Goal: Transaction & Acquisition: Purchase product/service

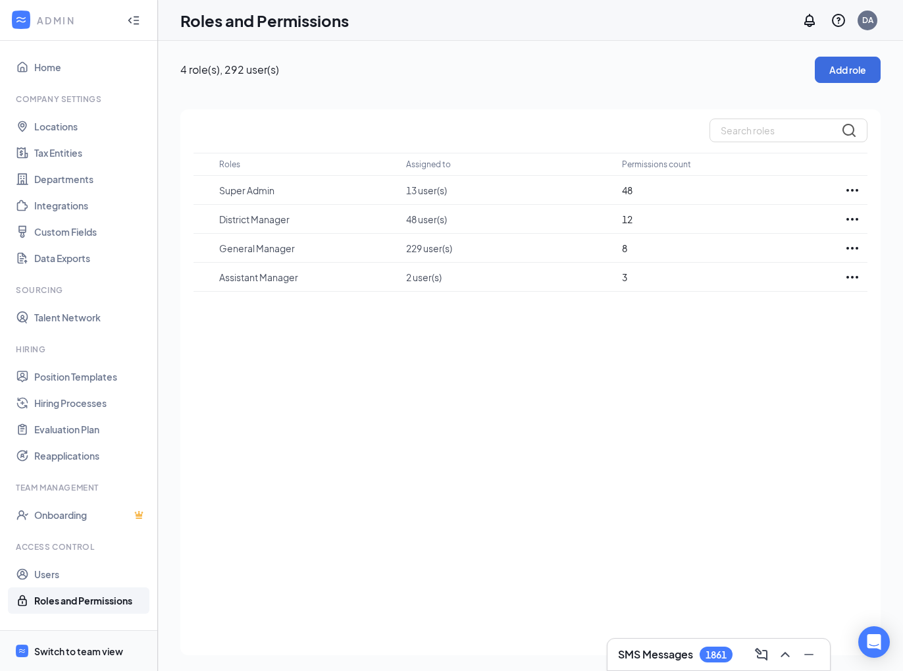
click at [85, 645] on div "Switch to team view" at bounding box center [78, 651] width 89 height 13
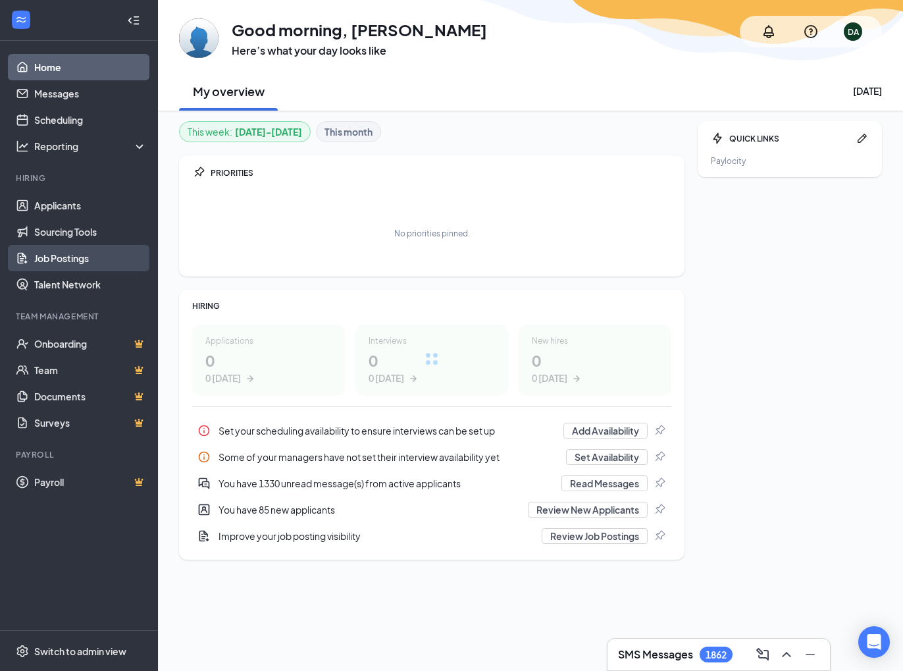
click at [70, 256] on link "Job Postings" at bounding box center [90, 258] width 113 height 26
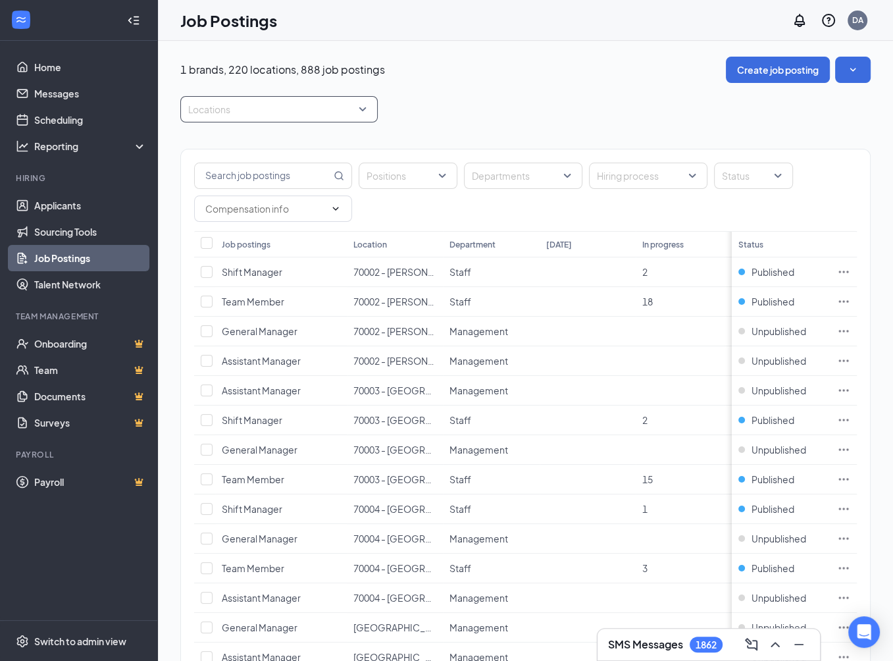
click at [303, 113] on div at bounding box center [273, 109] width 178 height 21
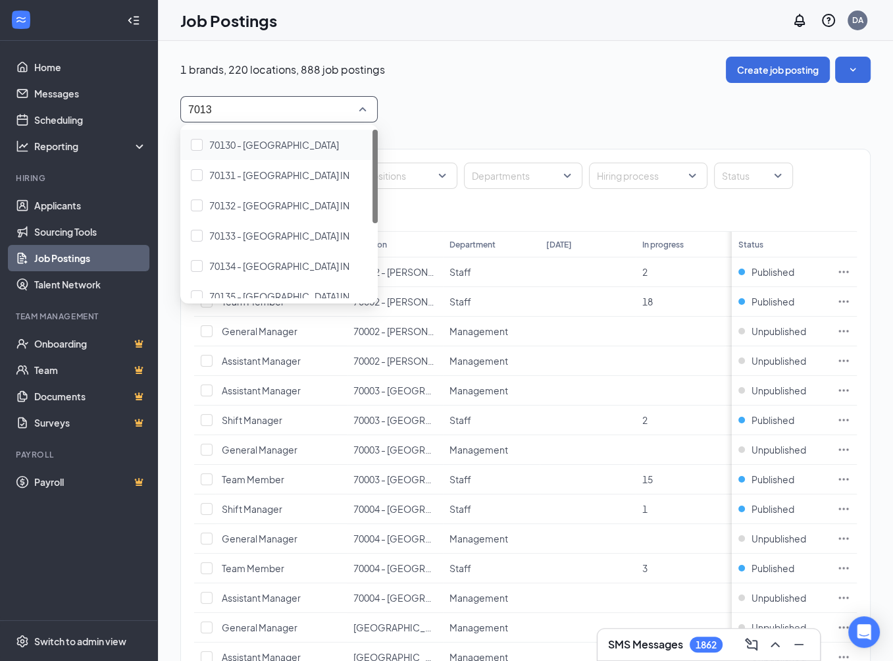
type input "70137"
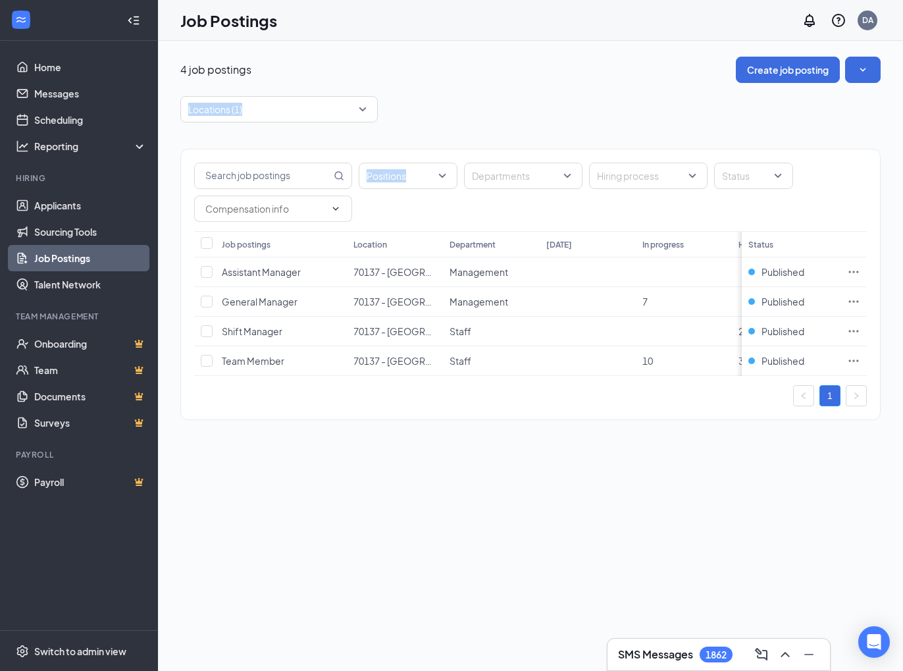
drag, startPoint x: 479, startPoint y: 115, endPoint x: 481, endPoint y: 122, distance: 7.5
click at [481, 122] on div "4 job postings Create job posting Locations (1) Positions Departments Hiring pr…" at bounding box center [530, 245] width 701 height 377
drag, startPoint x: 203, startPoint y: 242, endPoint x: 237, endPoint y: 240, distance: 33.7
click at [205, 242] on input "Select all" at bounding box center [207, 243] width 12 height 12
checkbox input "true"
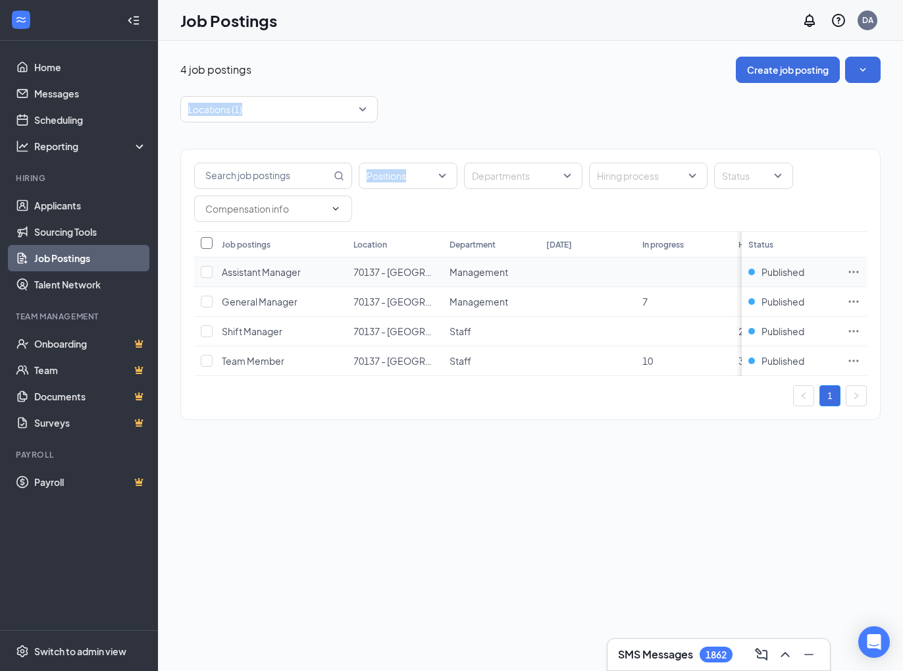
checkbox input "true"
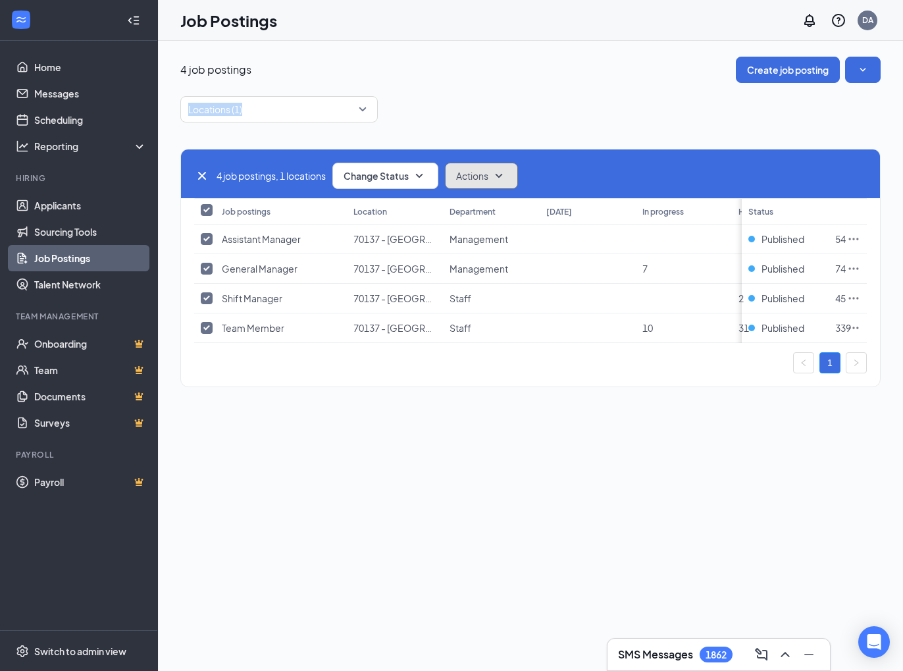
click at [487, 173] on span "Actions" at bounding box center [472, 175] width 32 height 13
click at [424, 174] on icon "SmallChevronDown" at bounding box center [420, 176] width 16 height 16
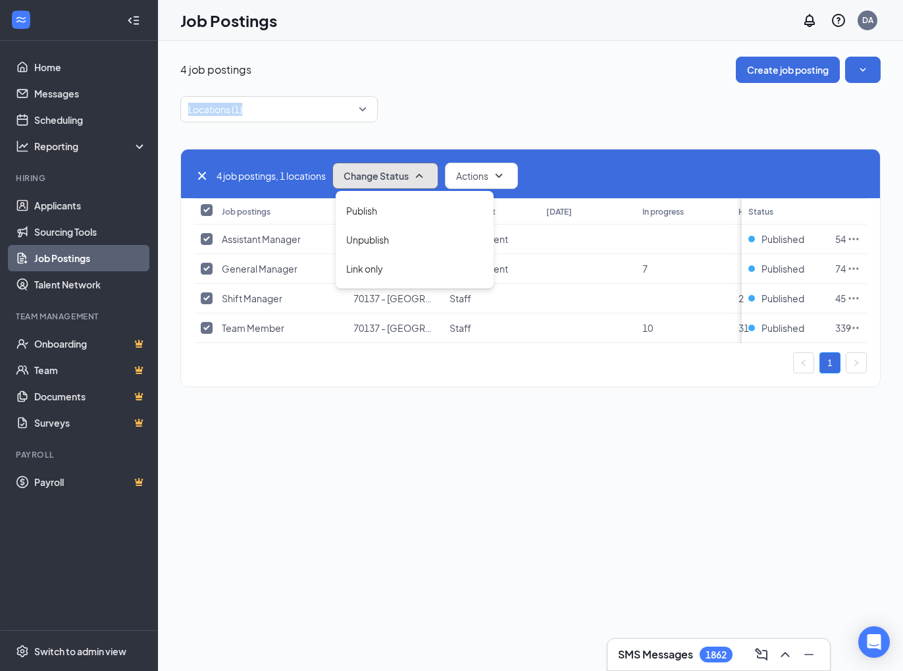
click at [423, 174] on icon "SmallChevronUp" at bounding box center [419, 176] width 7 height 4
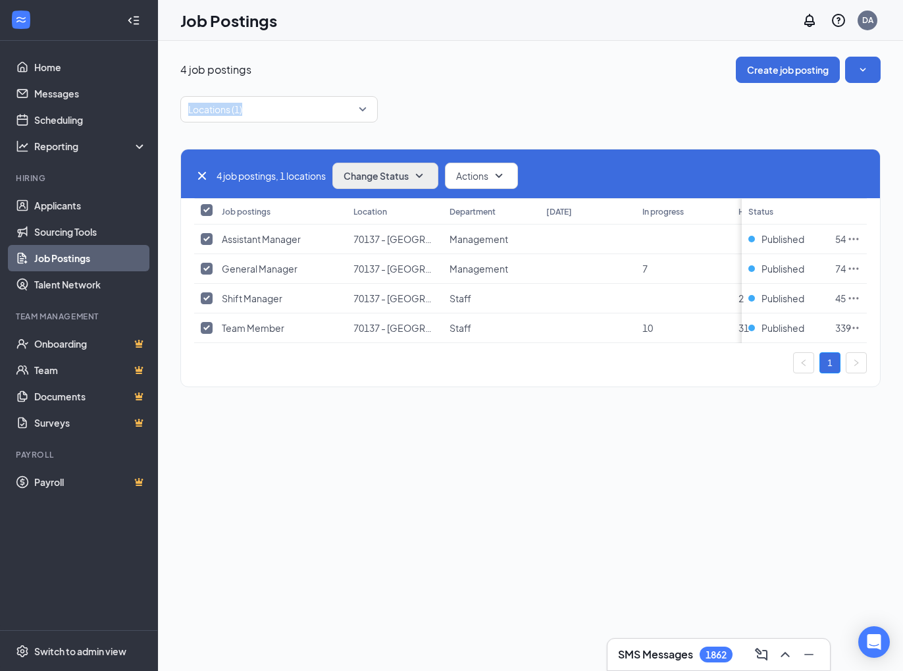
click at [204, 178] on icon "Cross" at bounding box center [202, 176] width 8 height 8
checkbox input "false"
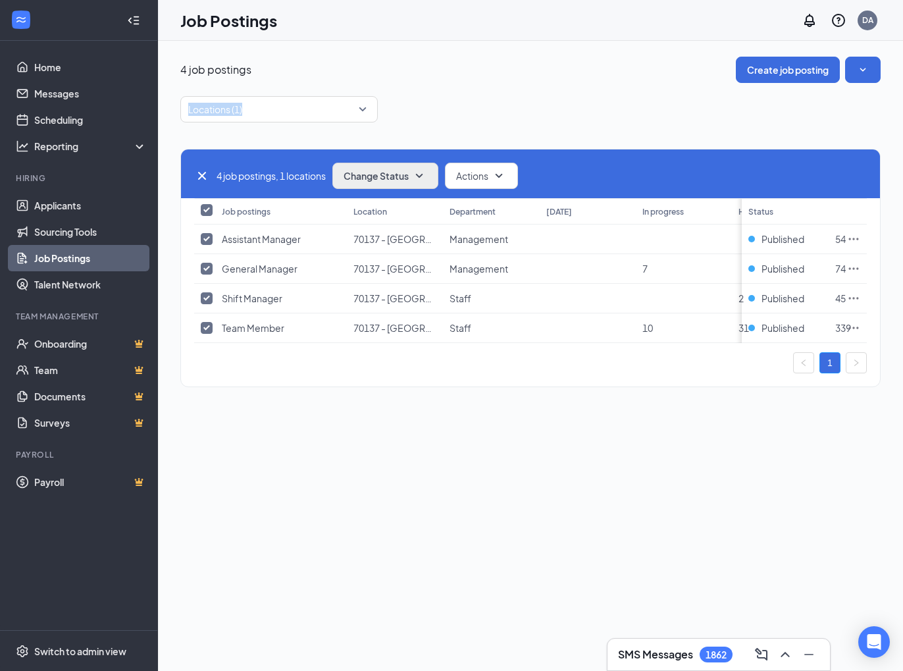
checkbox input "false"
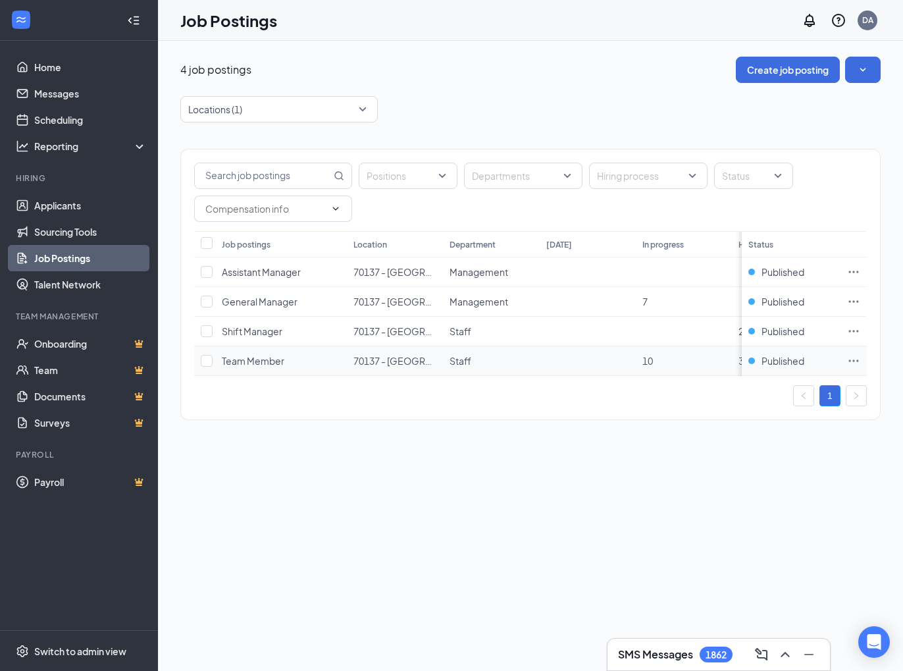
click at [856, 358] on icon "Ellipses" at bounding box center [853, 360] width 13 height 13
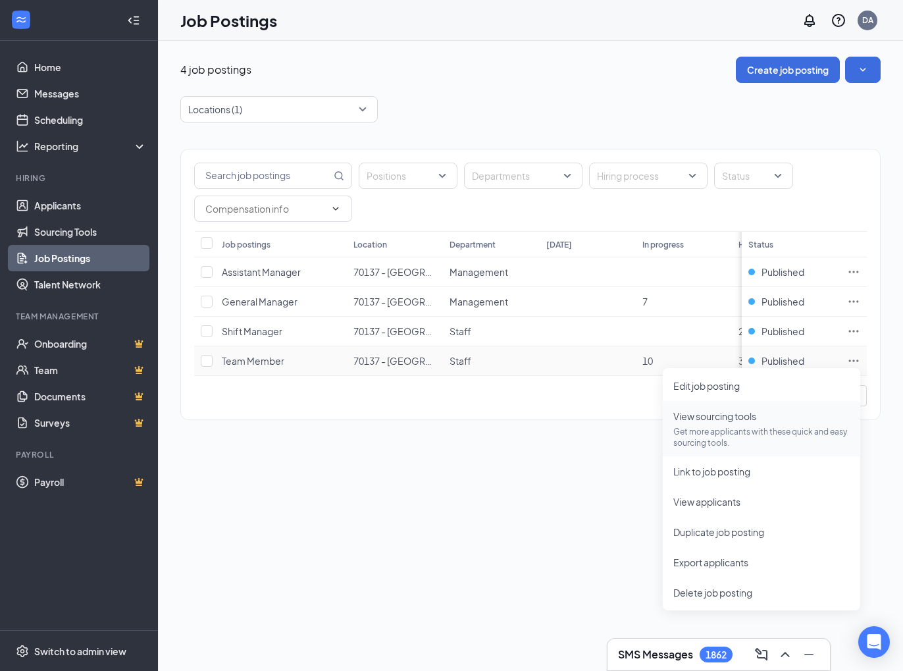
click at [721, 439] on p "Get more applicants with these quick and easy sourcing tools." at bounding box center [762, 437] width 176 height 22
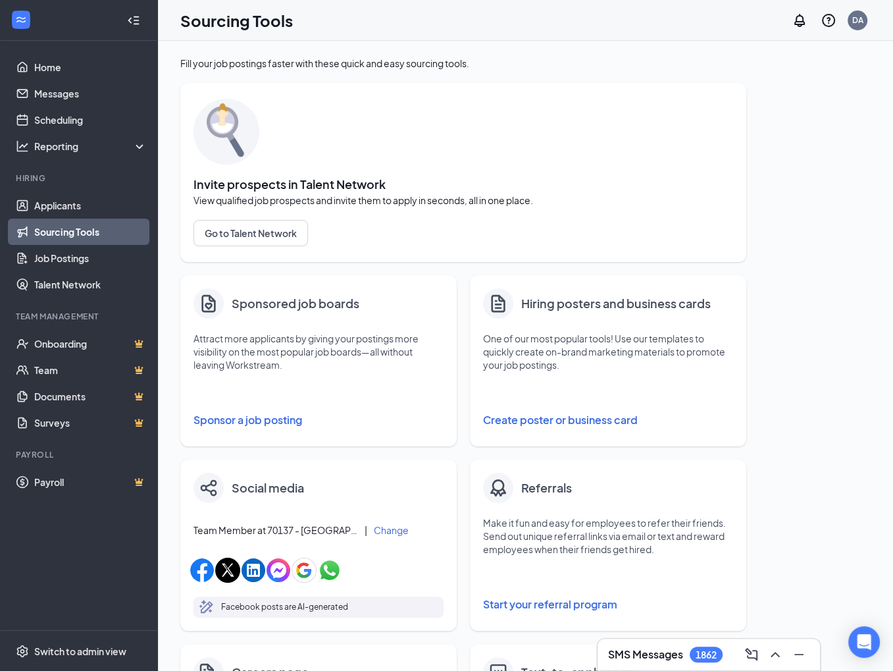
click at [257, 418] on button "Sponsor a job posting" at bounding box center [319, 420] width 250 height 26
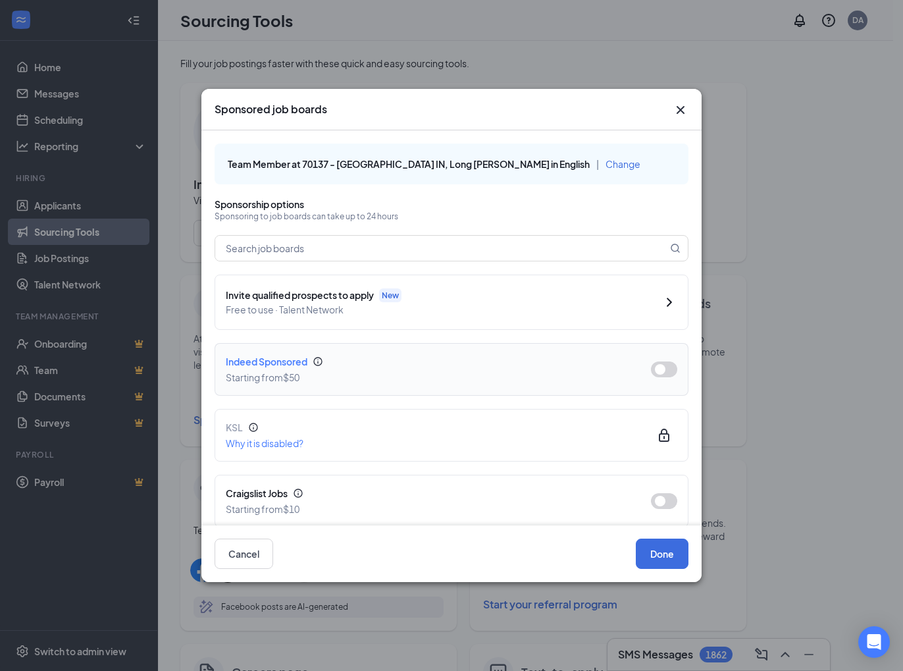
click at [656, 367] on button "button" at bounding box center [664, 369] width 26 height 16
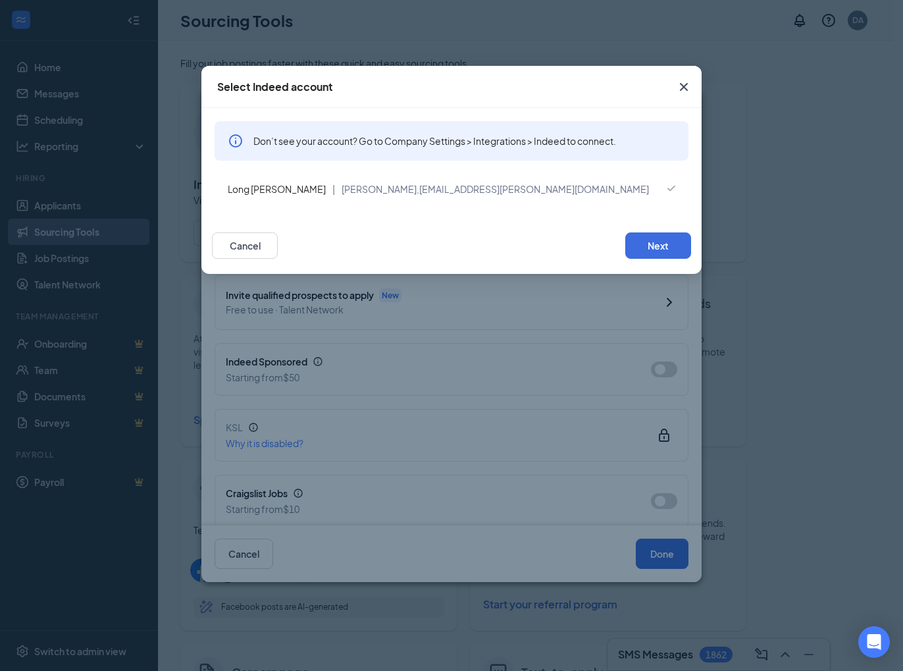
click at [651, 260] on div "Cancel Next" at bounding box center [451, 245] width 500 height 57
click at [661, 259] on div "Cancel Next" at bounding box center [451, 245] width 500 height 57
click at [670, 248] on button "Next" at bounding box center [659, 245] width 66 height 26
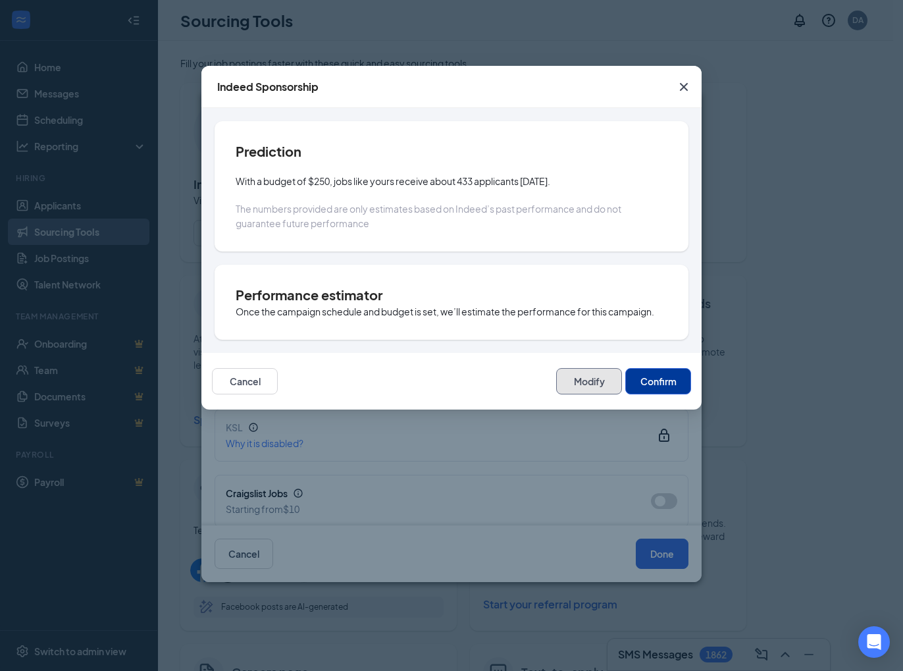
click at [593, 377] on button "Modify" at bounding box center [589, 381] width 66 height 26
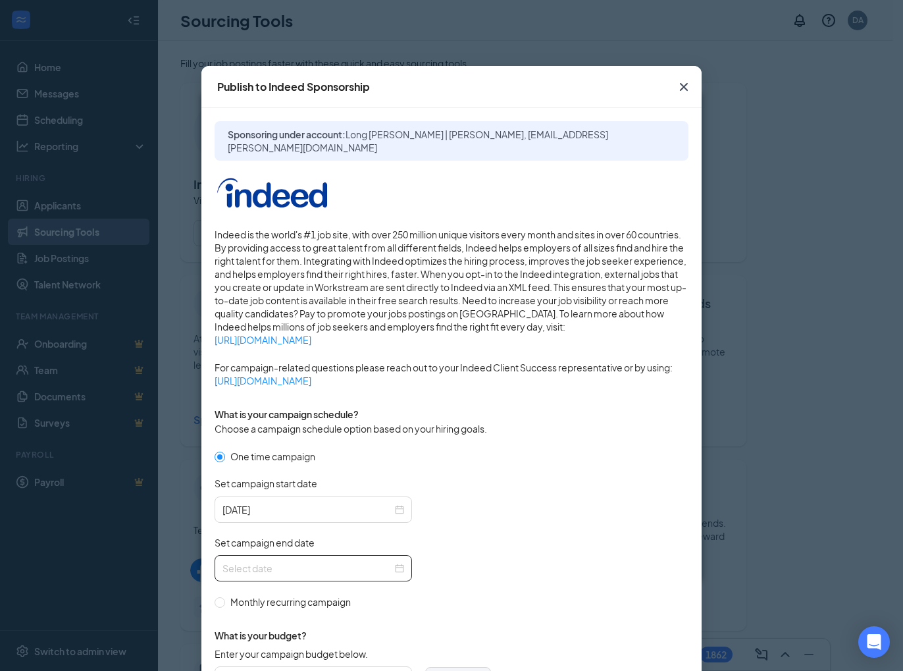
click at [310, 556] on div at bounding box center [314, 568] width 198 height 26
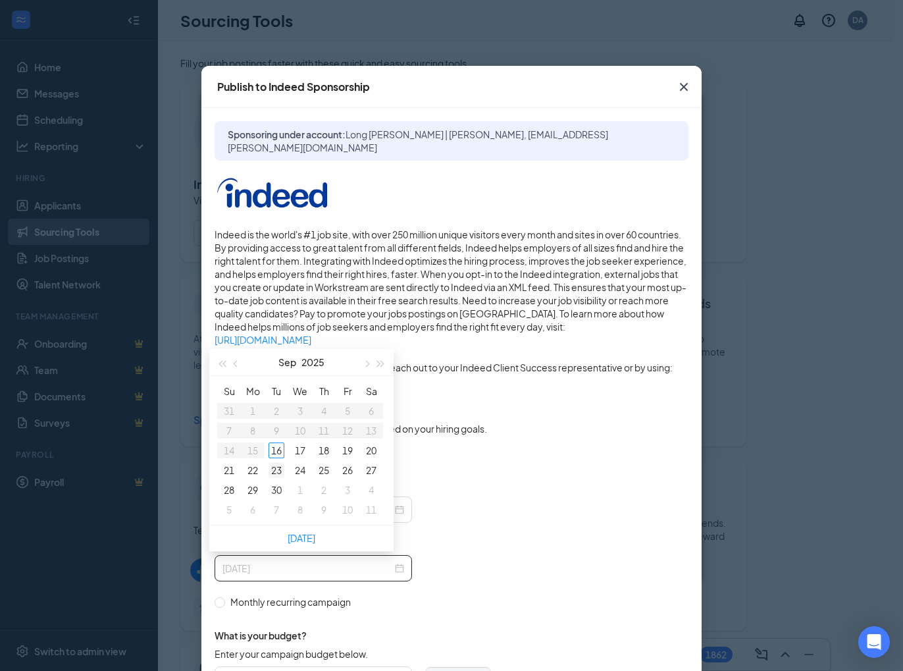
type input "[DATE]"
click at [276, 466] on div "23" at bounding box center [277, 470] width 16 height 16
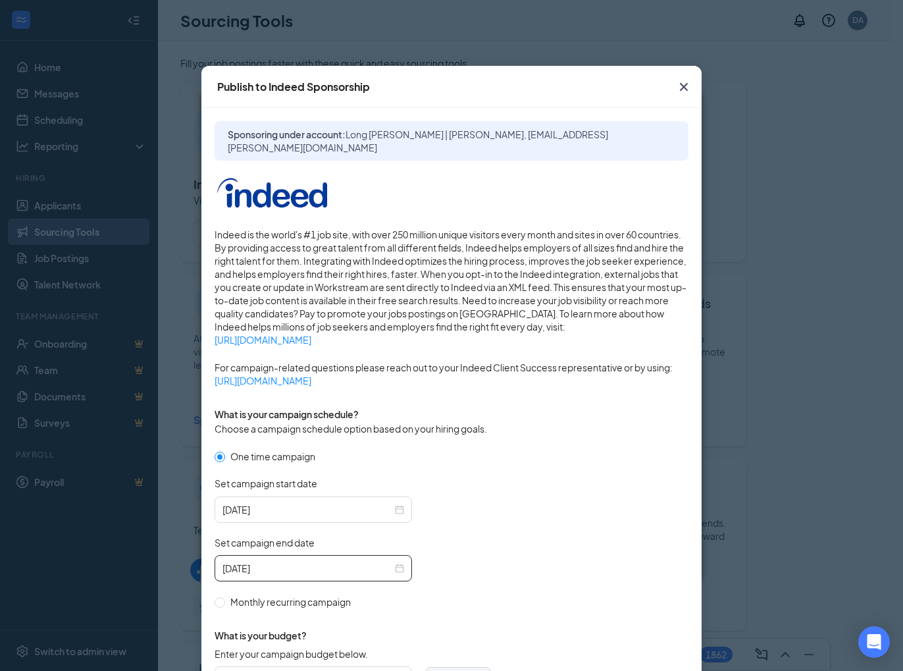
click at [586, 503] on form "One time campaign Set campaign start date [DATE] Set campaign end date [DATE] M…" at bounding box center [452, 616] width 474 height 334
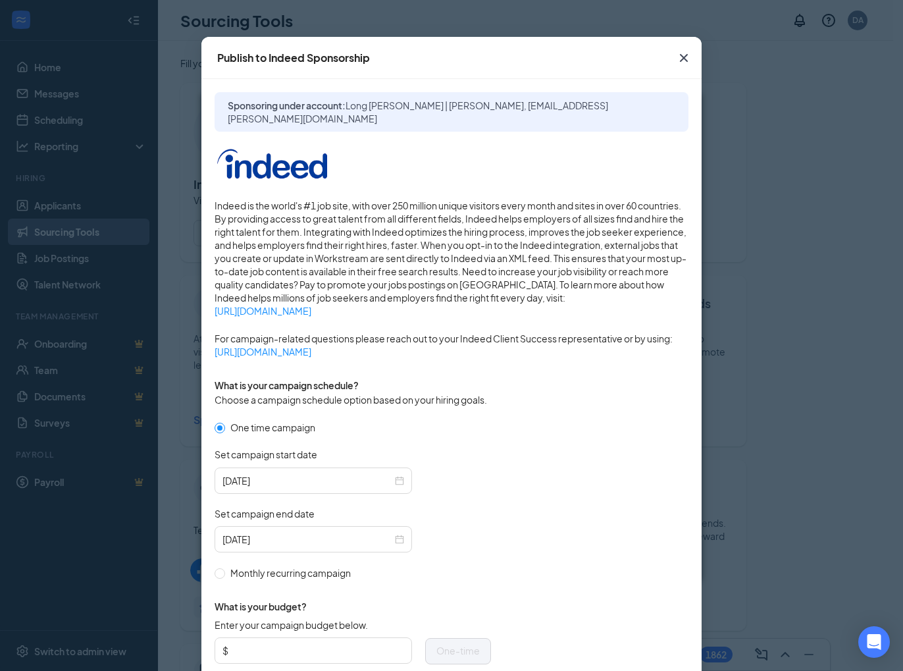
scroll to position [248, 0]
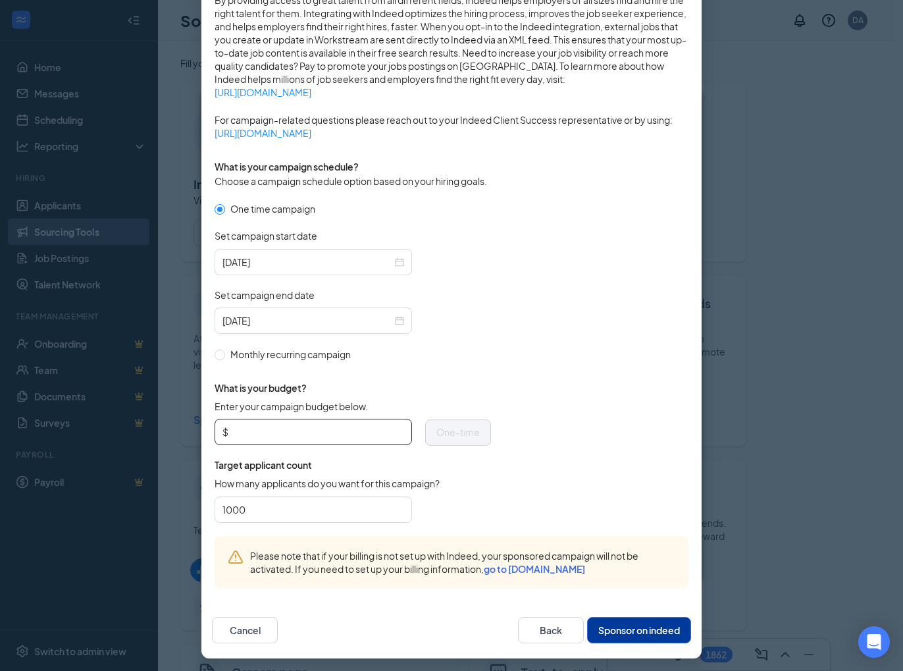
click at [231, 437] on input "Enter your campaign budget below." at bounding box center [317, 432] width 173 height 20
type input "75"
click at [653, 627] on button "Sponsor on indeed" at bounding box center [639, 630] width 104 height 26
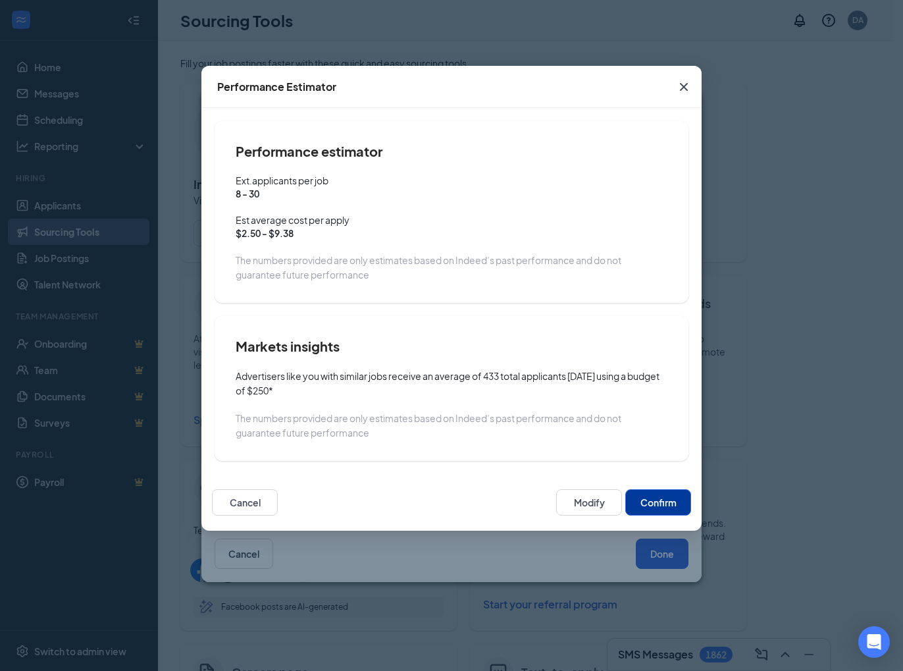
scroll to position [182, 0]
click at [664, 506] on button "Confirm" at bounding box center [659, 502] width 66 height 26
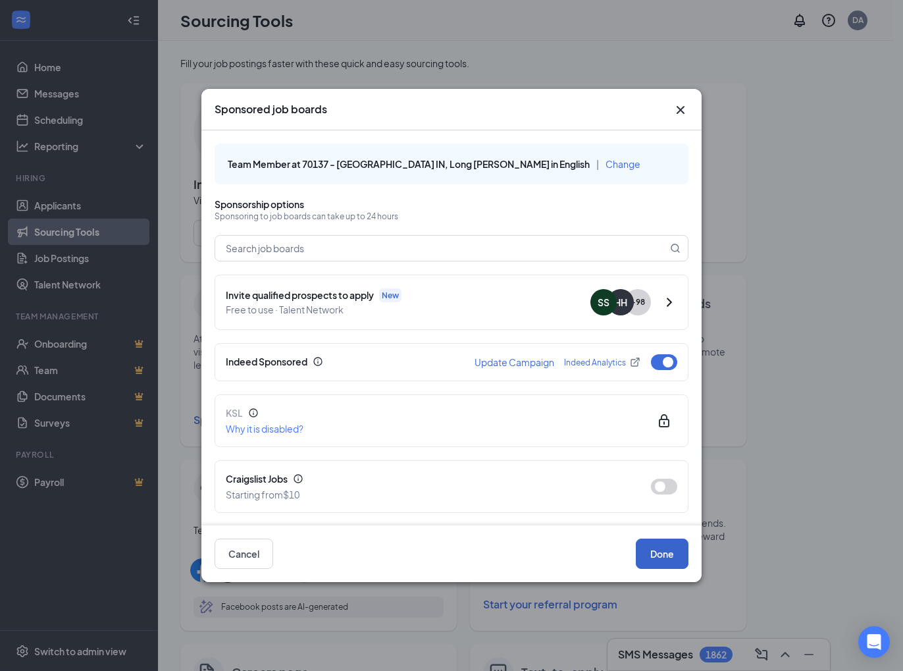
click at [660, 550] on button "Done" at bounding box center [662, 554] width 53 height 30
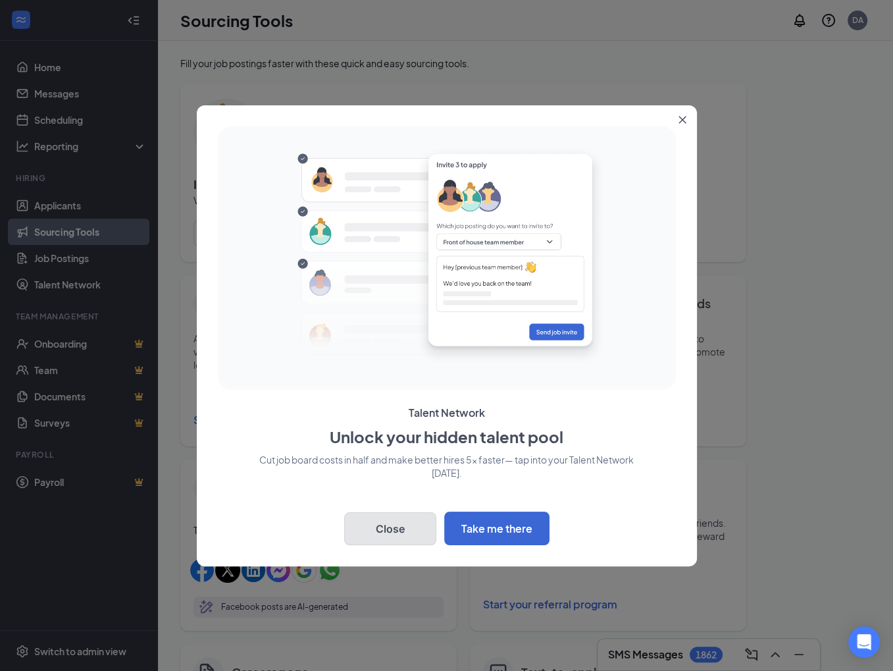
click at [371, 534] on button "Close" at bounding box center [390, 528] width 92 height 33
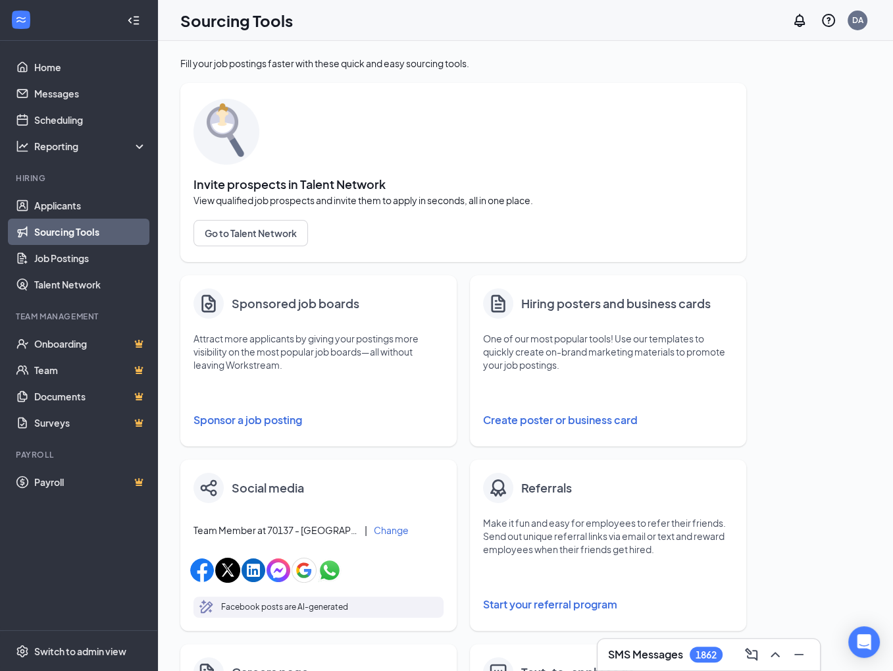
click at [268, 423] on button "Sponsor a job posting" at bounding box center [319, 420] width 250 height 26
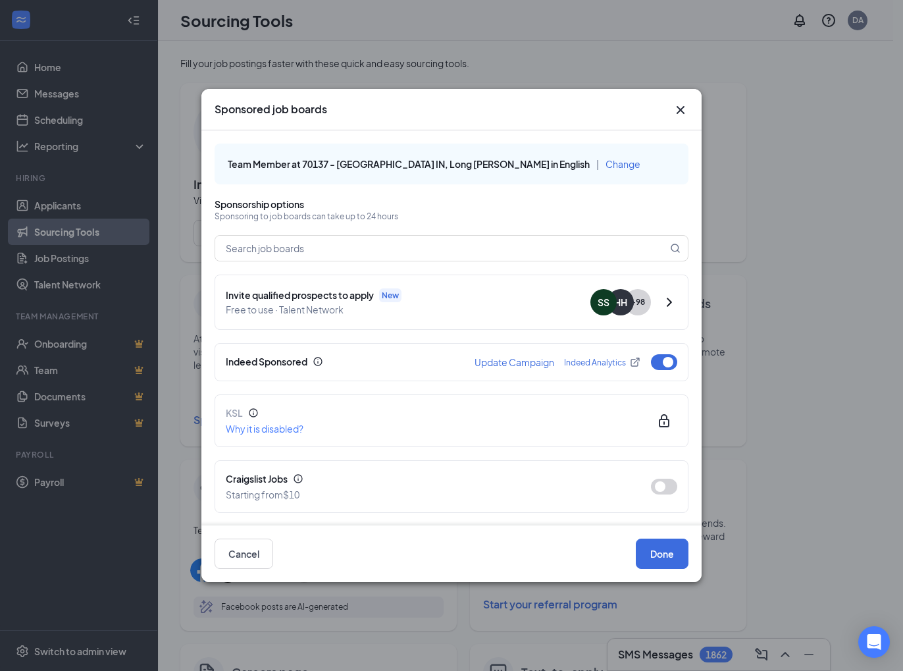
click at [606, 167] on span "Change" at bounding box center [623, 164] width 35 height 12
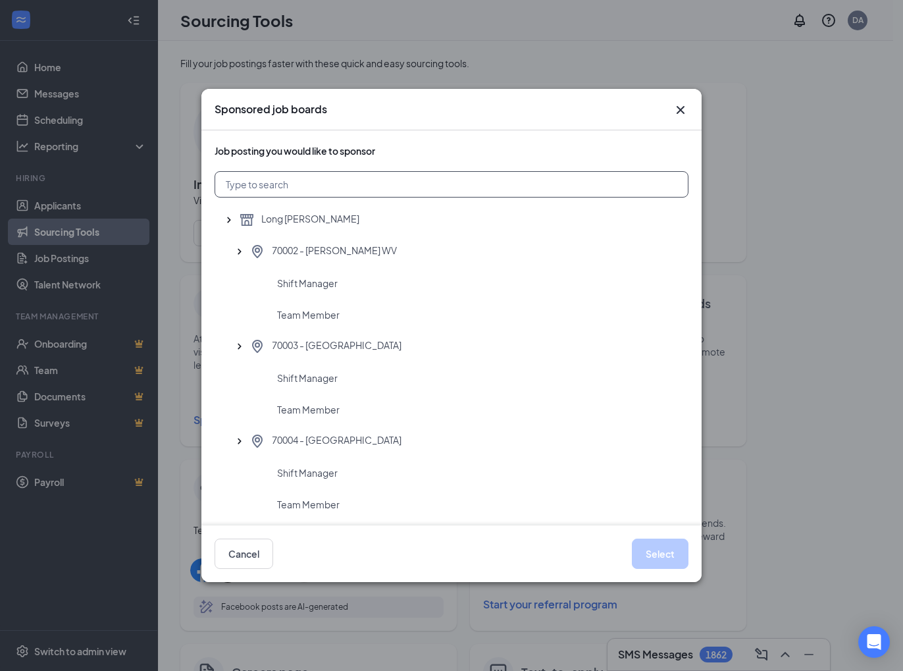
click at [264, 183] on input "text" at bounding box center [452, 184] width 474 height 26
type input "70137"
click at [324, 337] on div "Shift Manager" at bounding box center [452, 347] width 474 height 32
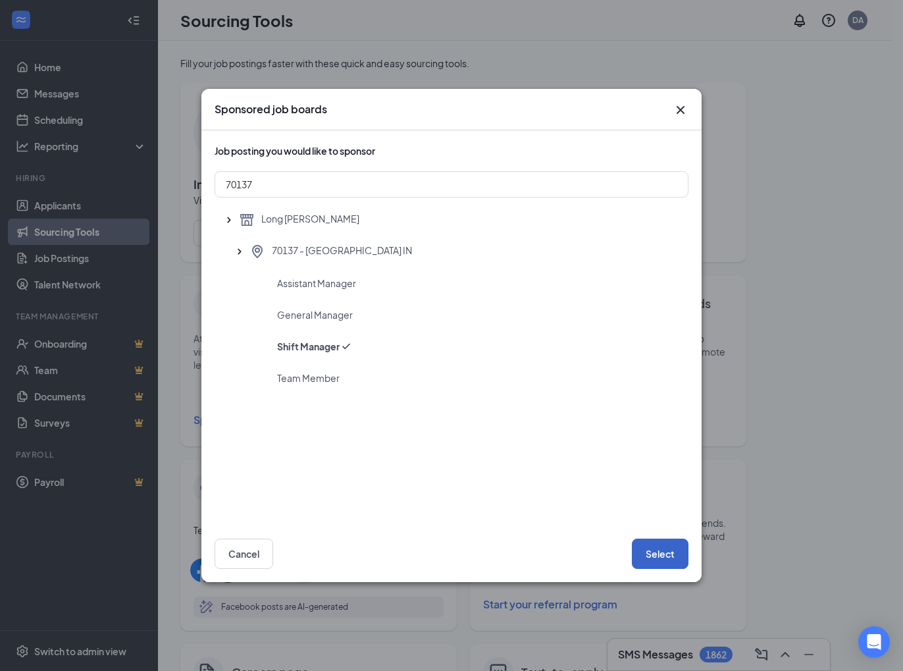
click at [660, 554] on button "Select" at bounding box center [660, 554] width 57 height 30
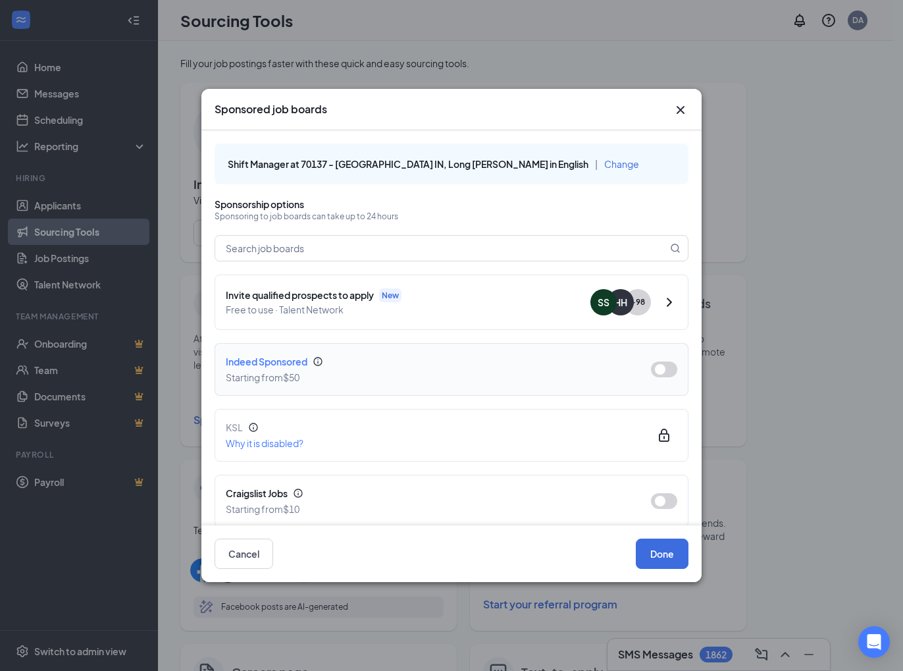
click at [661, 367] on button "button" at bounding box center [664, 369] width 26 height 16
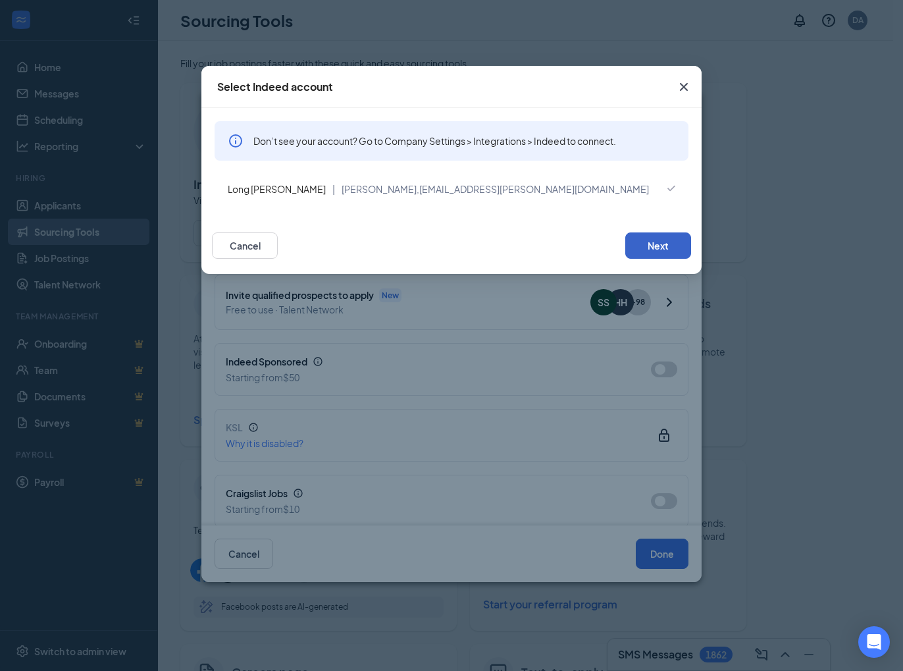
click at [642, 240] on button "Next" at bounding box center [659, 245] width 66 height 26
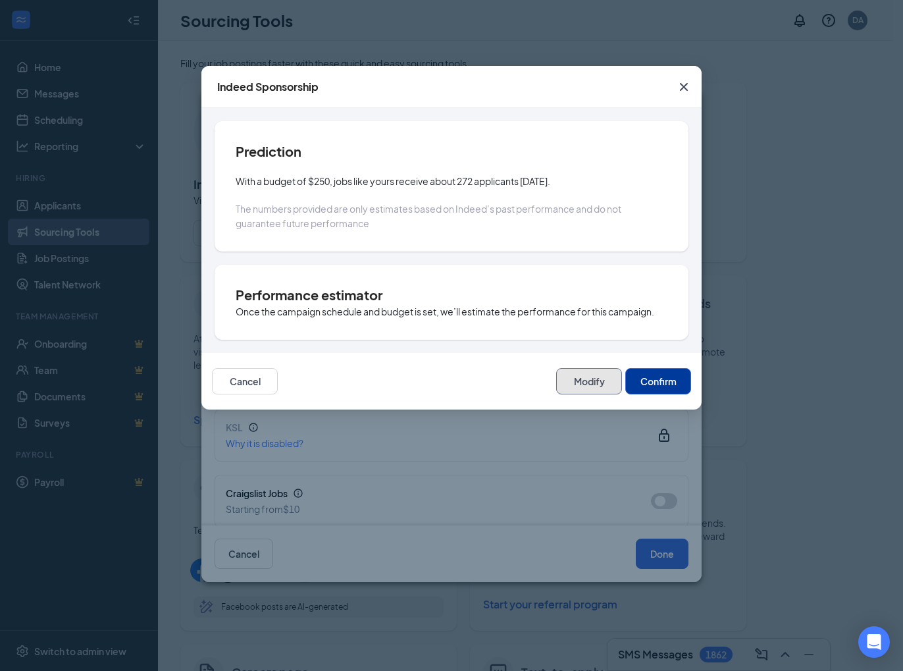
click at [605, 371] on button "Modify" at bounding box center [589, 381] width 66 height 26
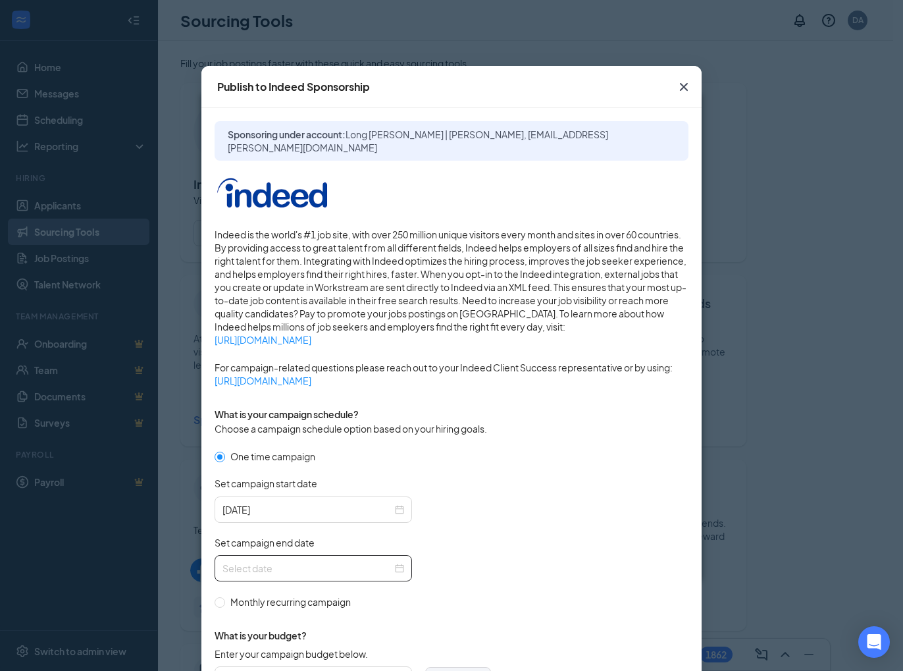
click at [395, 568] on div at bounding box center [314, 568] width 182 height 14
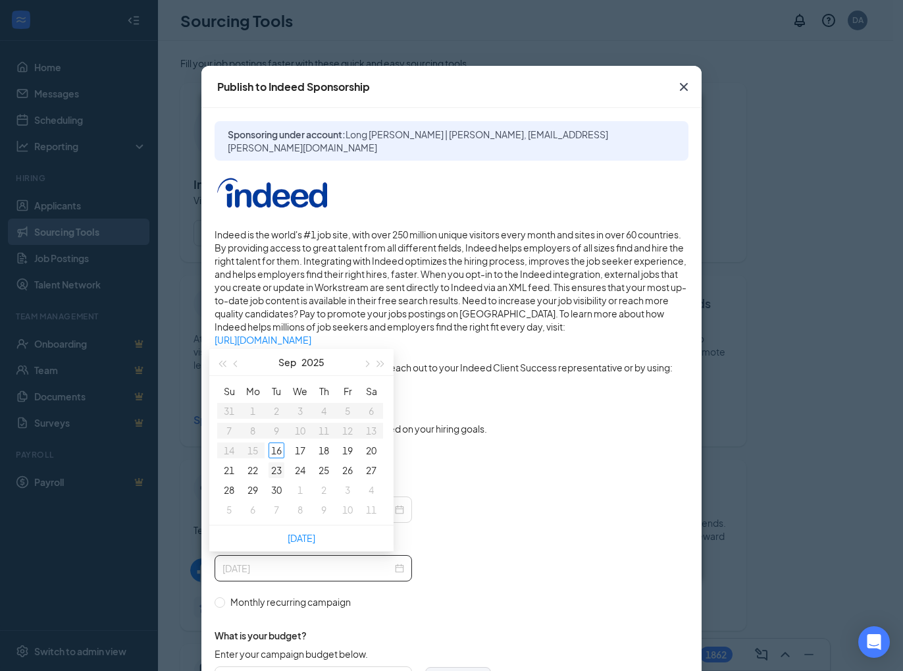
type input "[DATE]"
click at [273, 471] on div "23" at bounding box center [277, 470] width 16 height 16
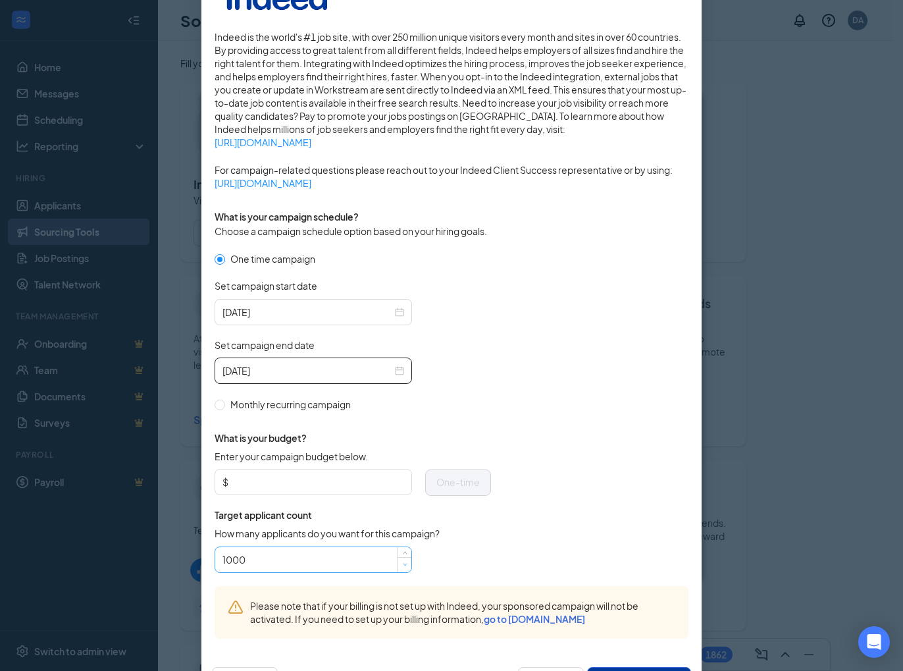
scroll to position [248, 0]
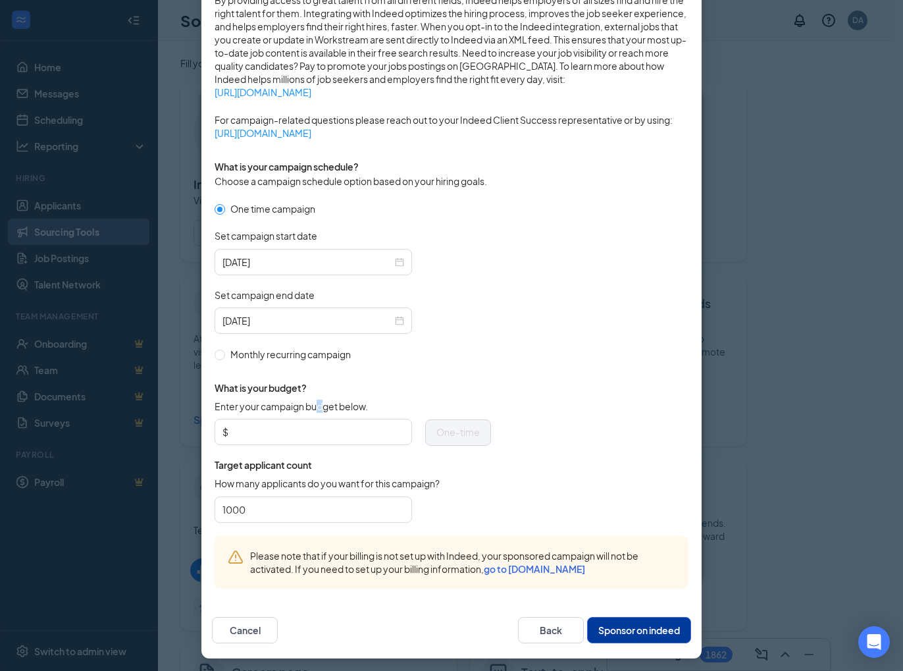
click at [316, 402] on span "Enter your campaign budget below." at bounding box center [291, 406] width 153 height 13
drag, startPoint x: 316, startPoint y: 402, endPoint x: 306, endPoint y: 429, distance: 28.4
click at [306, 429] on input "Enter your campaign budget below." at bounding box center [317, 432] width 173 height 20
type input "75"
click at [651, 630] on button "Sponsor on indeed" at bounding box center [639, 630] width 104 height 26
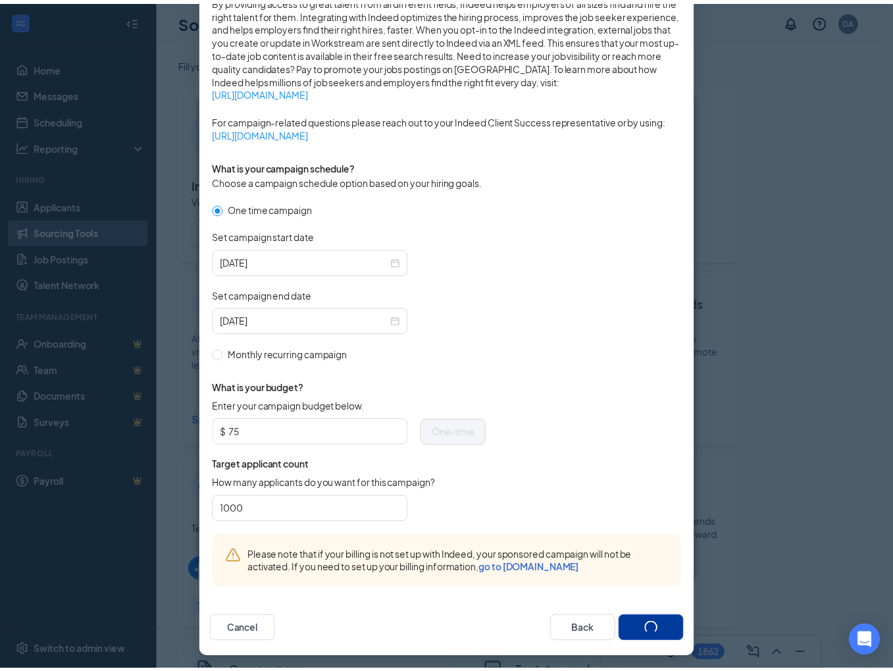
scroll to position [182, 0]
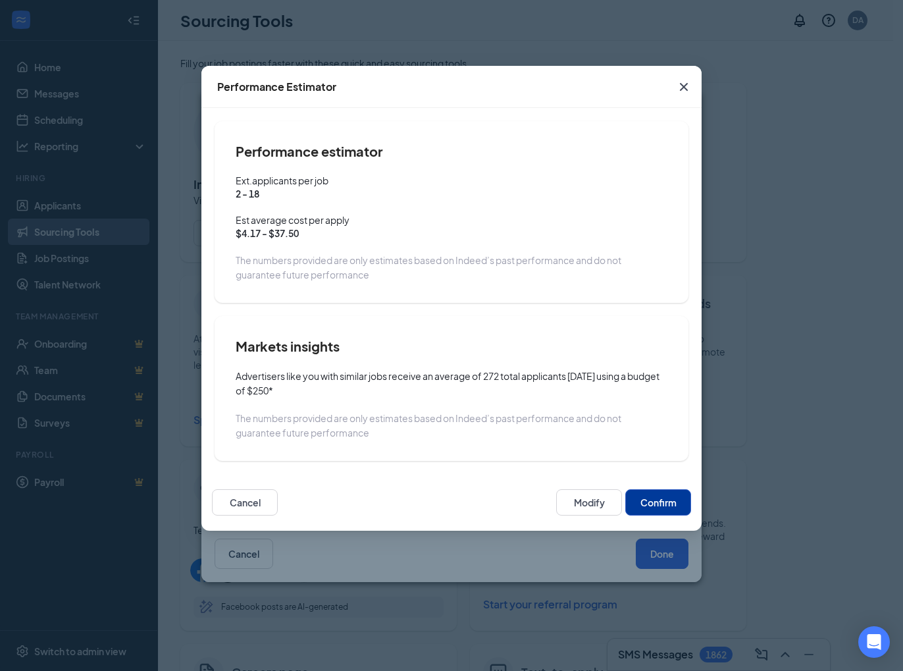
click at [656, 505] on button "Confirm" at bounding box center [659, 502] width 66 height 26
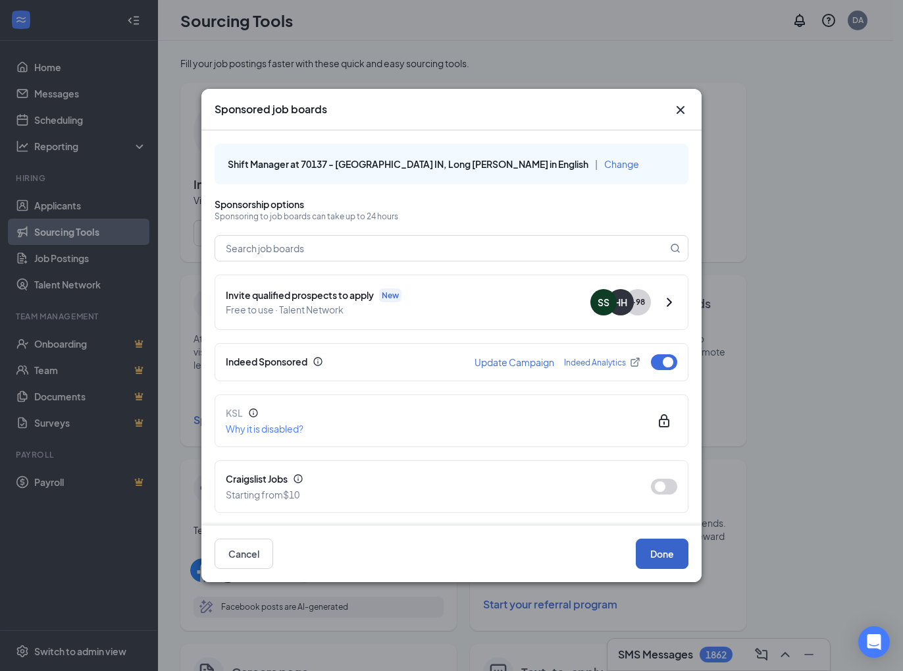
click at [658, 560] on button "Done" at bounding box center [662, 554] width 53 height 30
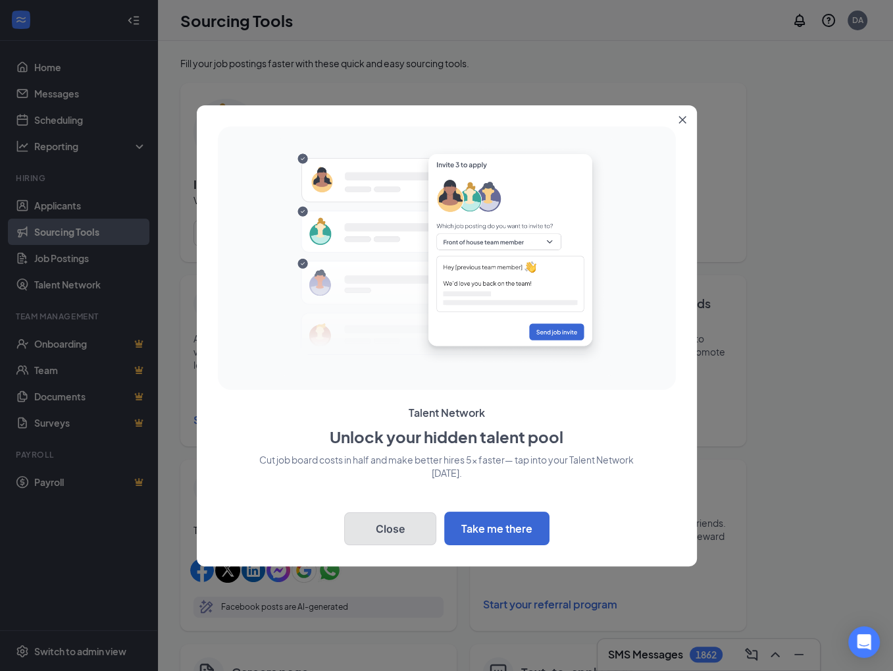
click at [394, 518] on button "Close" at bounding box center [390, 528] width 92 height 33
